Goal: Navigation & Orientation: Find specific page/section

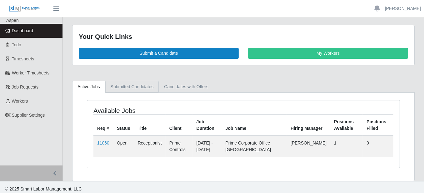
click at [141, 86] on link "Submitted Candidates" at bounding box center [132, 87] width 54 height 12
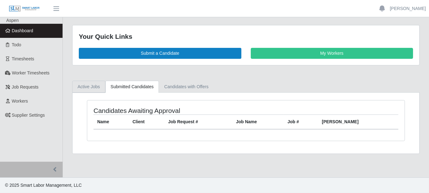
click at [93, 84] on link "Active Jobs" at bounding box center [88, 87] width 33 height 12
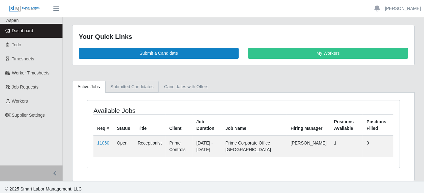
click at [123, 84] on link "Submitted Candidates" at bounding box center [132, 87] width 54 height 12
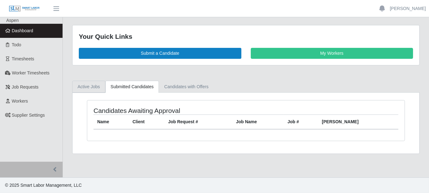
click at [96, 88] on link "Active Jobs" at bounding box center [88, 87] width 33 height 12
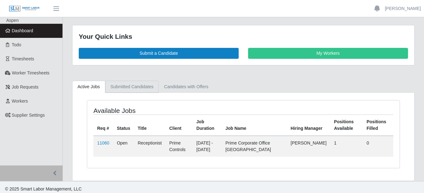
click at [125, 89] on link "Submitted Candidates" at bounding box center [132, 87] width 54 height 12
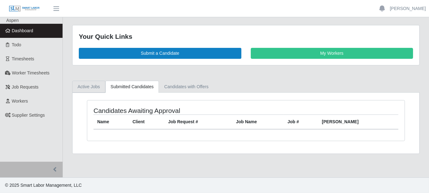
drag, startPoint x: 93, startPoint y: 87, endPoint x: 116, endPoint y: 89, distance: 23.2
click at [93, 87] on link "Active Jobs" at bounding box center [88, 87] width 33 height 12
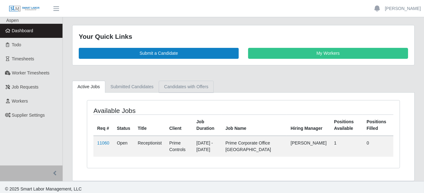
click at [195, 88] on link "Candidates with Offers" at bounding box center [186, 87] width 55 height 12
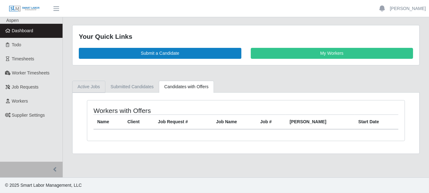
click at [87, 87] on link "Active Jobs" at bounding box center [88, 87] width 33 height 12
